Goal: Transaction & Acquisition: Purchase product/service

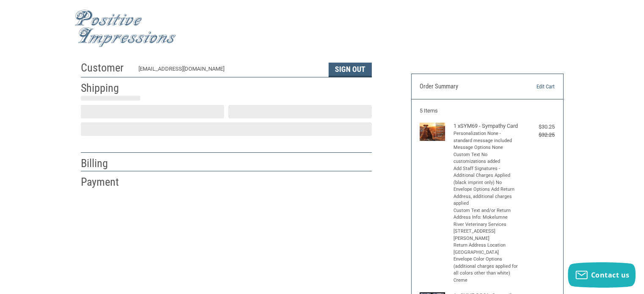
scroll to position [19, 0]
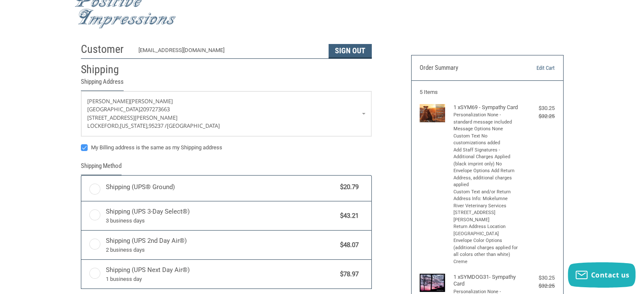
radio input "true"
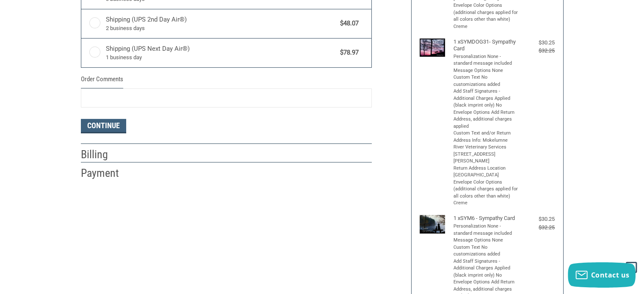
scroll to position [42, 0]
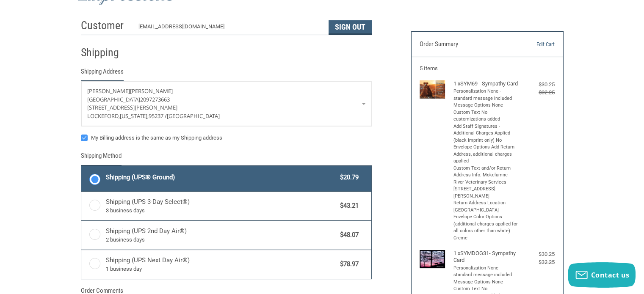
click at [85, 137] on label "My Billing address is the same as my Shipping address" at bounding box center [226, 138] width 291 height 7
click at [81, 134] on input "My Billing address is the same as my Shipping address" at bounding box center [81, 134] width 0 height 0
checkbox input "false"
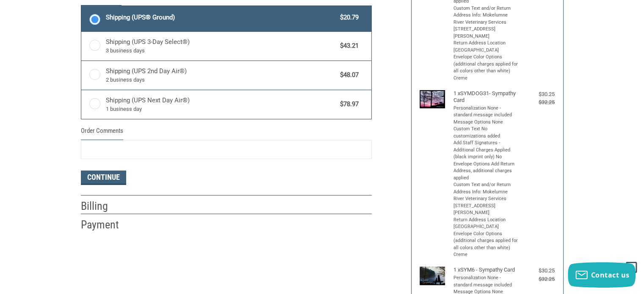
scroll to position [254, 0]
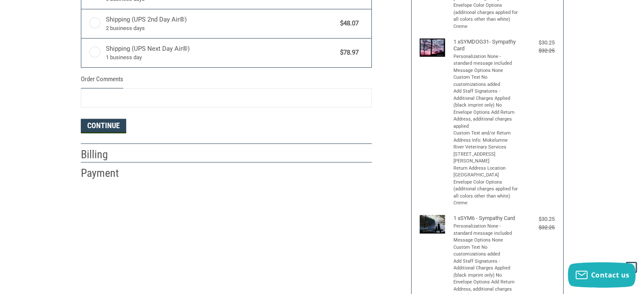
click at [103, 126] on button "Continue" at bounding box center [103, 126] width 45 height 14
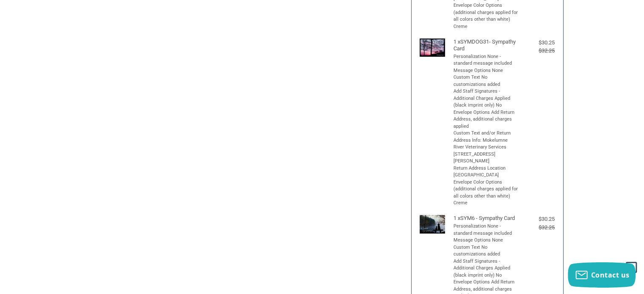
select select "US"
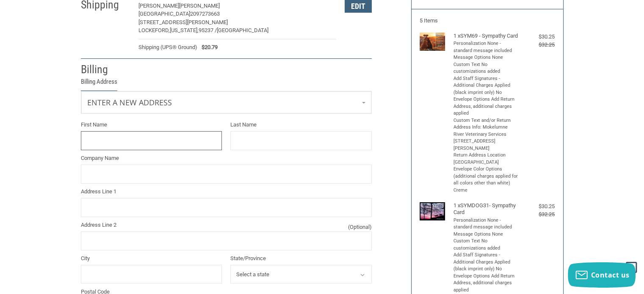
scroll to position [90, 0]
type input "[PERSON_NAME]"
click at [122, 172] on input "Company Name" at bounding box center [226, 174] width 291 height 19
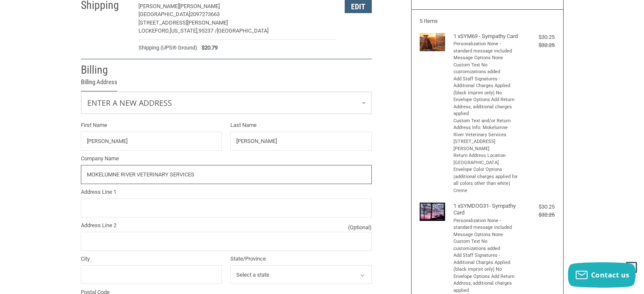
type input "MOKELUMNE RIVER VETERINARY SERVICES"
click at [127, 208] on input "Address Line 1" at bounding box center [226, 208] width 291 height 19
paste input "[STREET_ADDRESS][PERSON_NAME]"
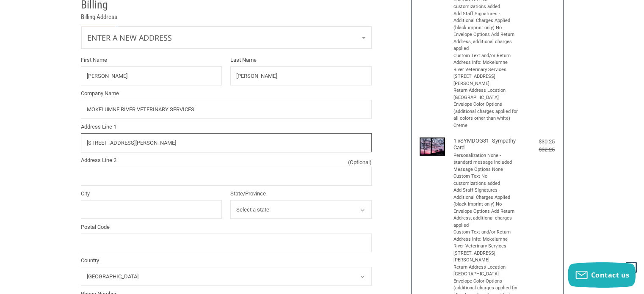
scroll to position [175, 0]
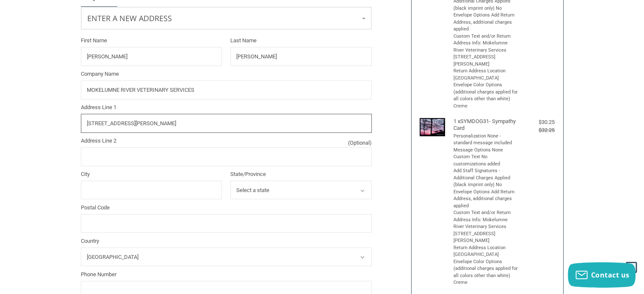
type input "[STREET_ADDRESS][PERSON_NAME]"
click at [141, 185] on input "City" at bounding box center [151, 190] width 141 height 19
type input "LODI"
select select "CA"
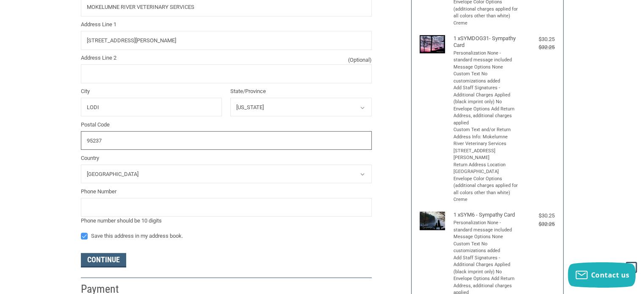
scroll to position [259, 0]
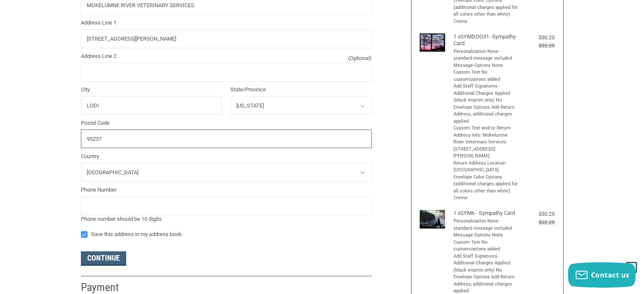
type input "95237"
click at [125, 204] on input "tel" at bounding box center [226, 206] width 291 height 19
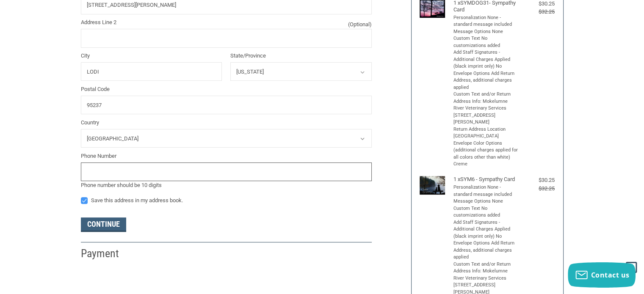
scroll to position [344, 0]
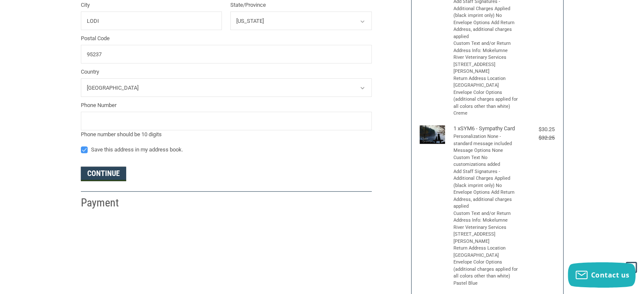
click at [96, 173] on button "Continue" at bounding box center [103, 174] width 45 height 14
click at [105, 116] on input "tel" at bounding box center [226, 121] width 291 height 19
type input "2097273663"
click at [104, 175] on button "Continue" at bounding box center [103, 174] width 45 height 14
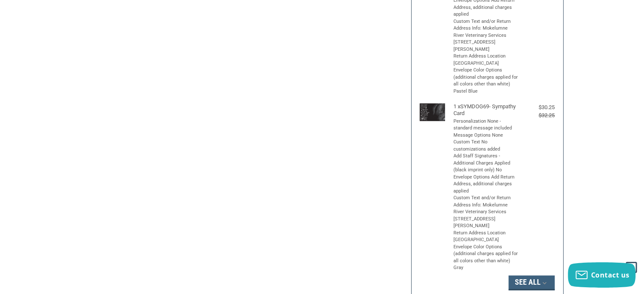
scroll to position [551, 0]
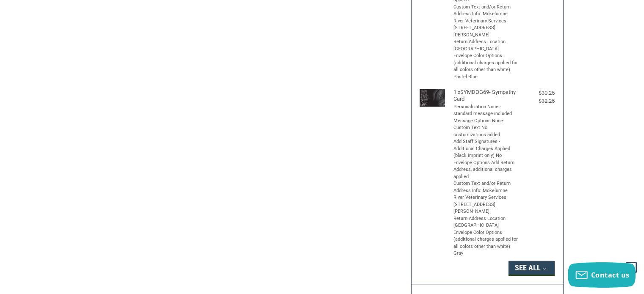
click at [543, 265] on icon "button" at bounding box center [545, 269] width 8 height 8
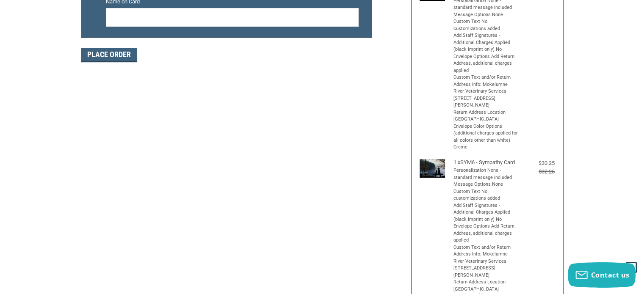
scroll to position [254, 0]
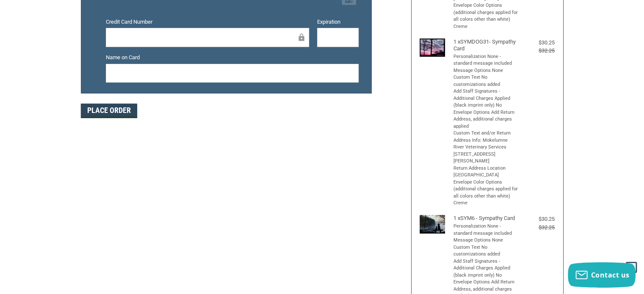
click at [101, 111] on button "Place Order" at bounding box center [109, 111] width 56 height 14
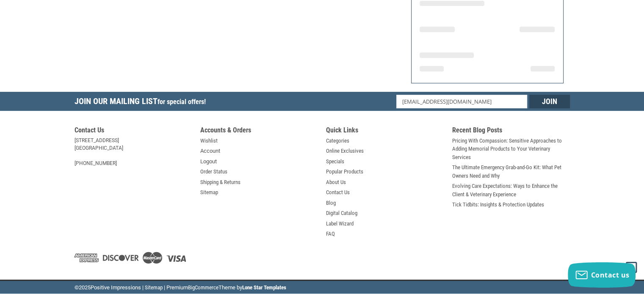
scroll to position [193, 0]
